Goal: Information Seeking & Learning: Check status

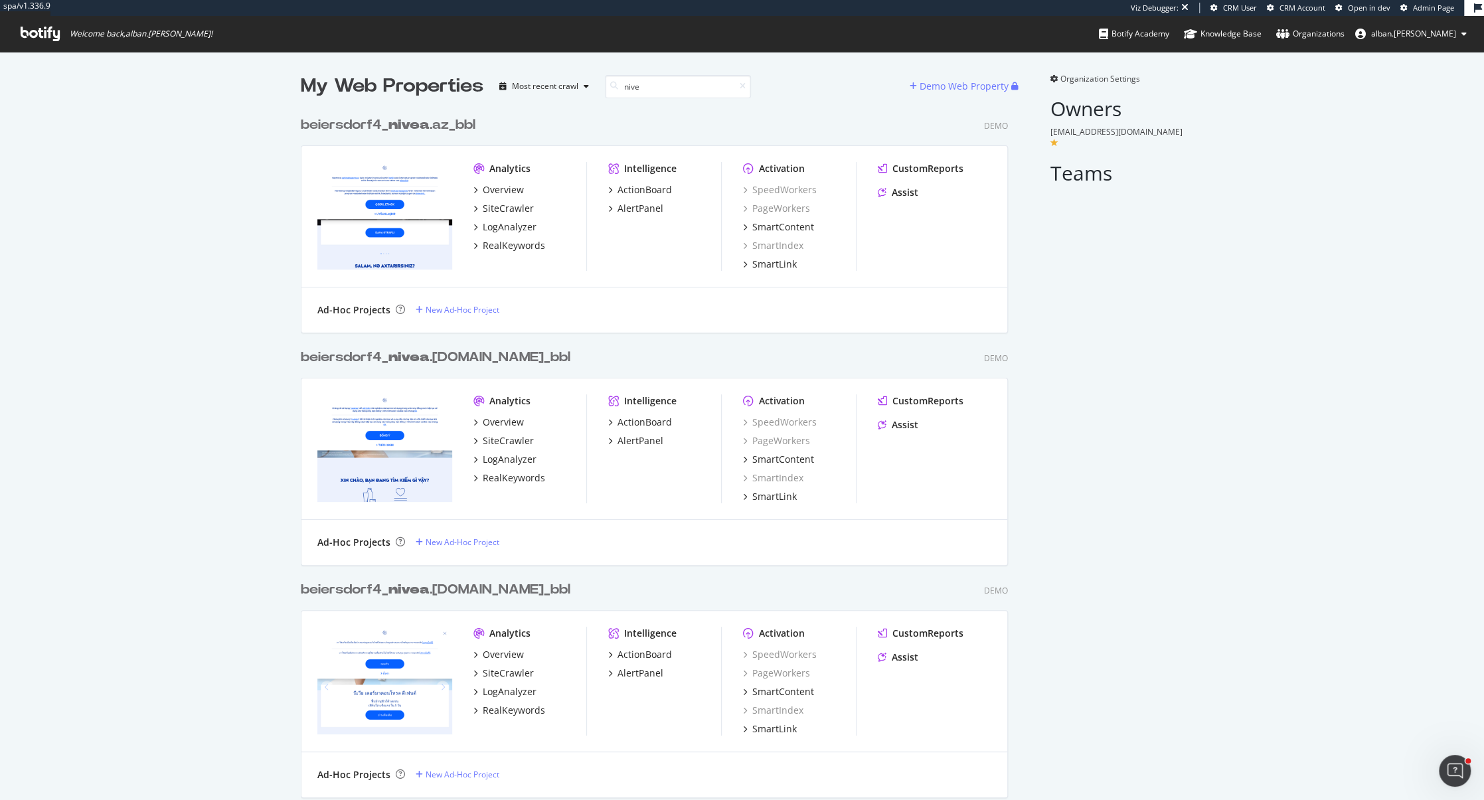
scroll to position [3433, 717]
type input "nivea"
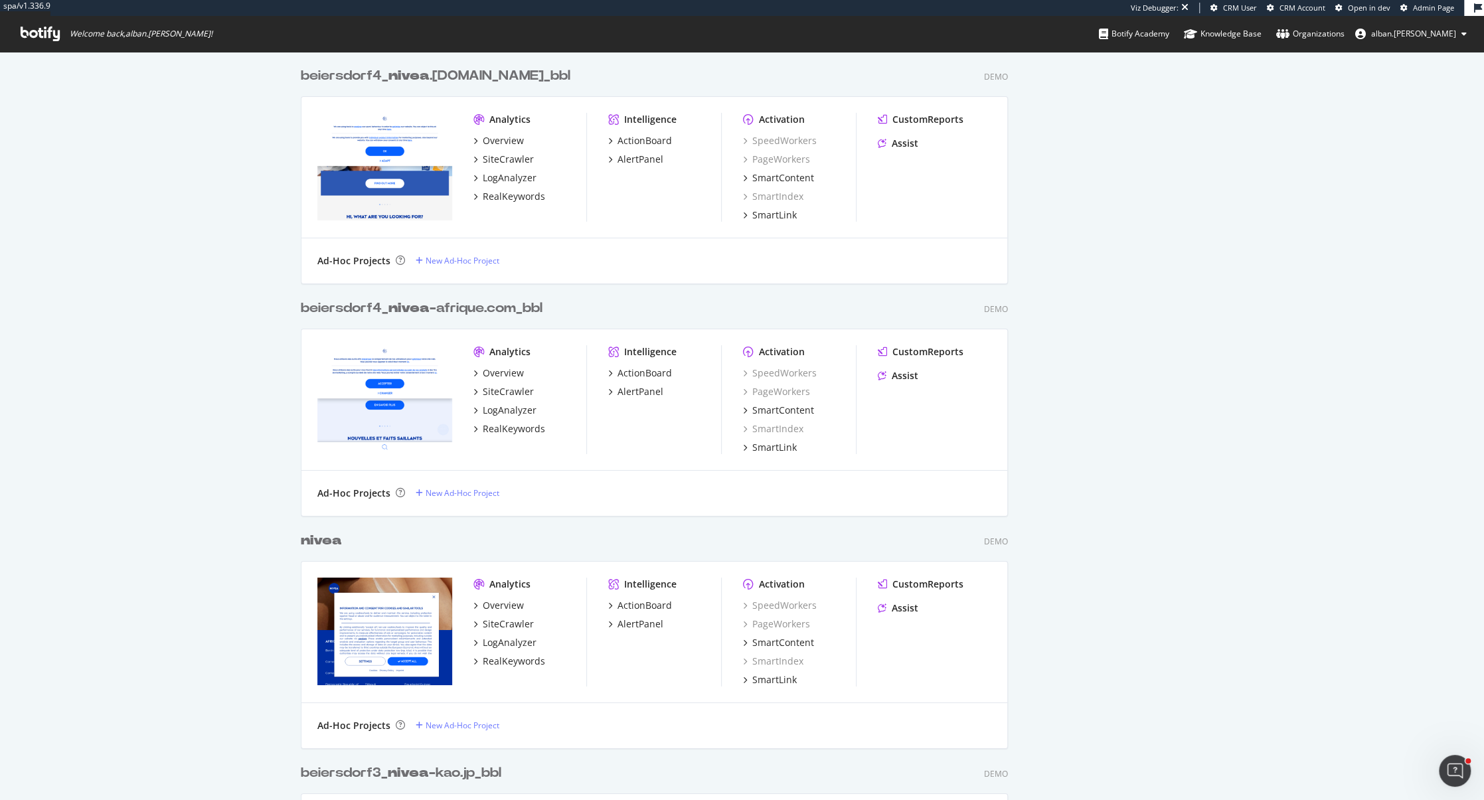
scroll to position [4024, 0]
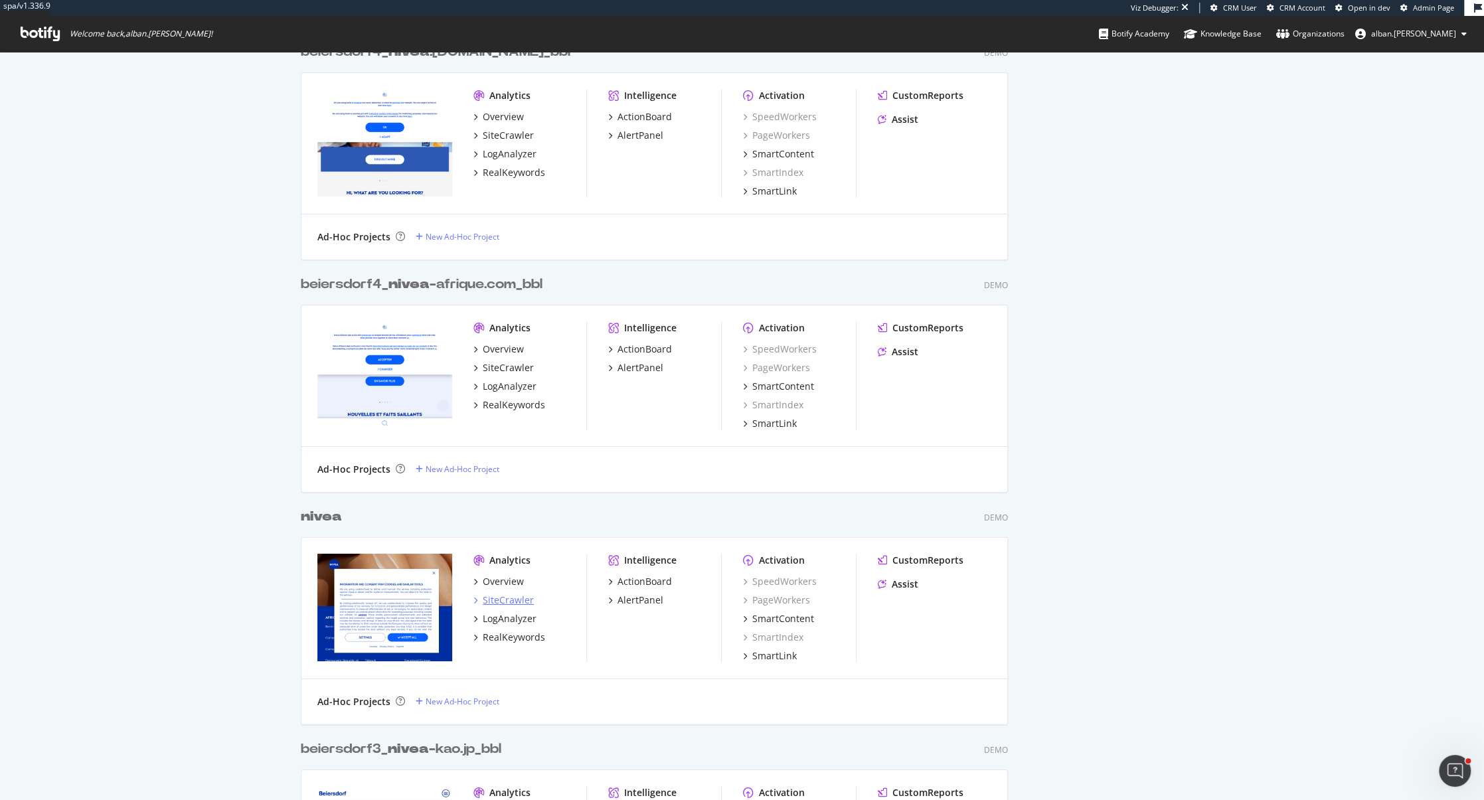
click at [507, 603] on div "SiteCrawler" at bounding box center [508, 600] width 51 height 13
